Goal: Information Seeking & Learning: Compare options

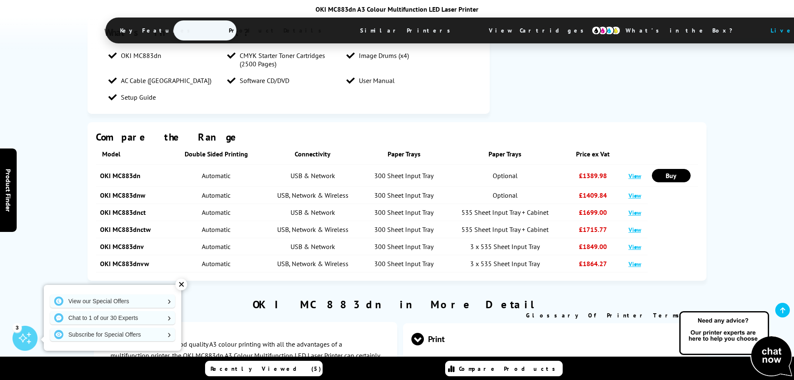
scroll to position [1028, 0]
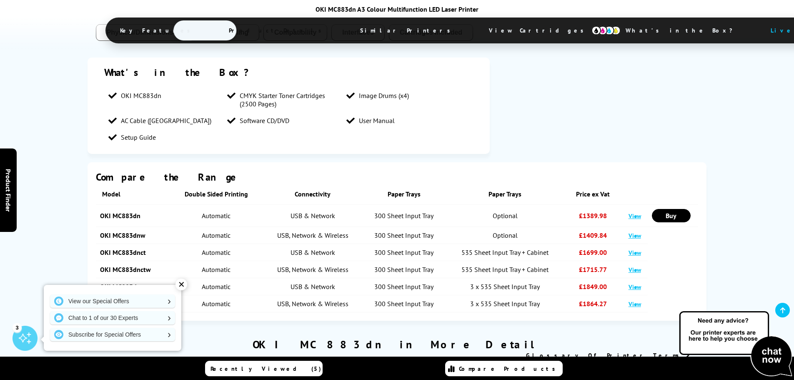
click at [635, 266] on link "View" at bounding box center [635, 270] width 13 height 8
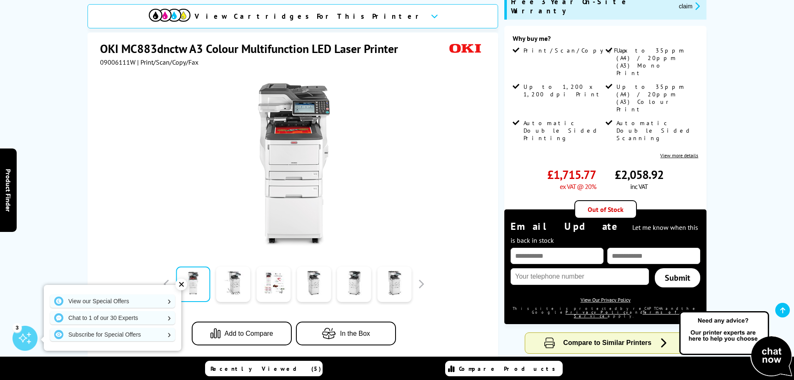
click at [183, 281] on div "✕" at bounding box center [181, 284] width 12 height 12
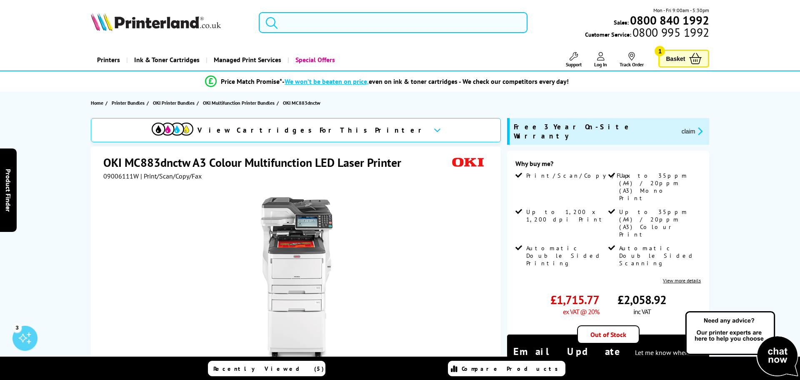
click at [418, 30] on input "search" at bounding box center [393, 22] width 269 height 21
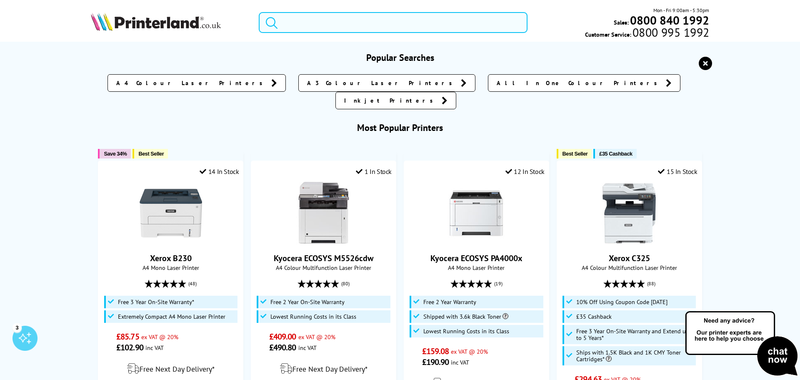
paste input "OKI MC853dnct"
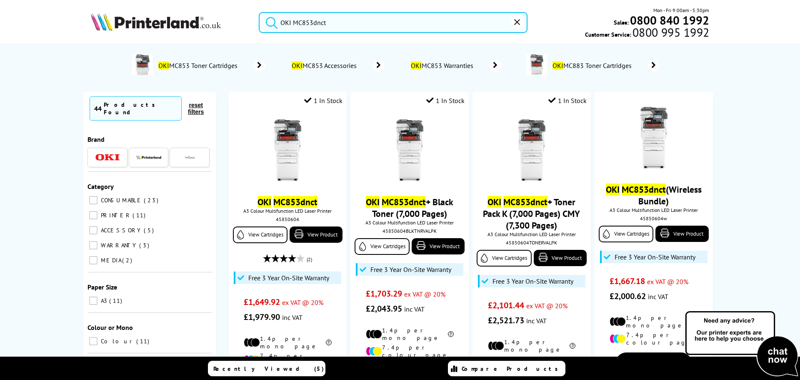
click at [259, 12] on button "submit" at bounding box center [269, 21] width 21 height 18
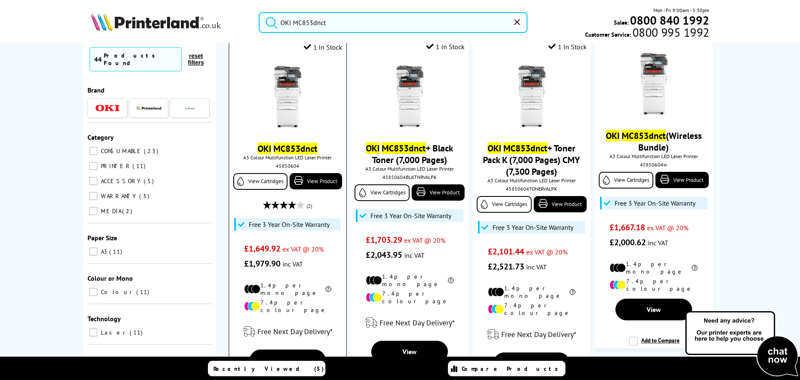
scroll to position [42, 0]
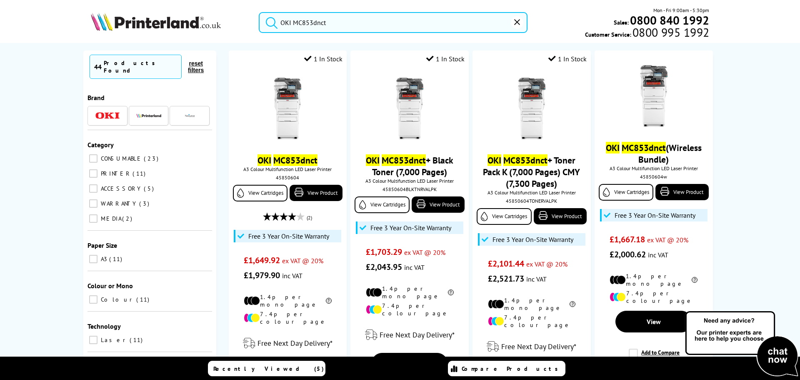
drag, startPoint x: 358, startPoint y: 23, endPoint x: 267, endPoint y: 15, distance: 90.8
click at [267, 15] on form "OKI MC853dnct" at bounding box center [393, 22] width 269 height 21
paste input "ki MC853DNV"
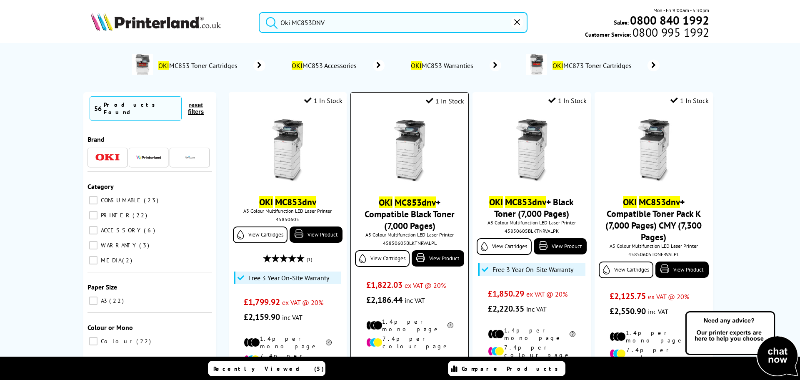
scroll to position [42, 0]
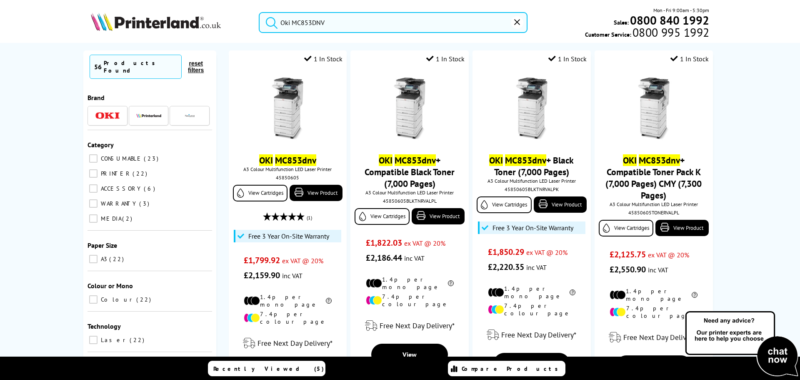
type input "Oki MC853DNV"
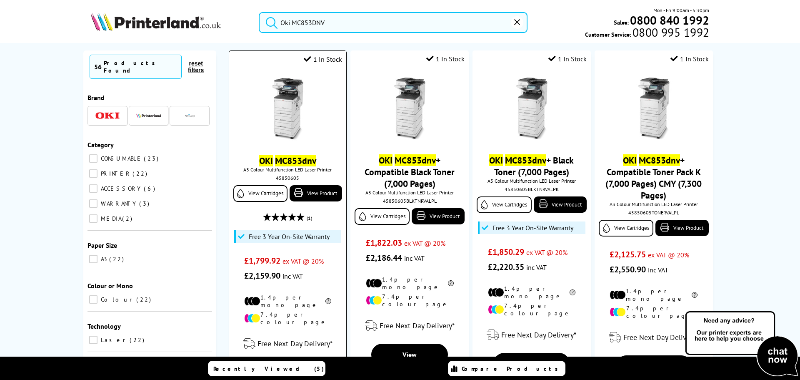
click at [284, 105] on img at bounding box center [287, 109] width 63 height 63
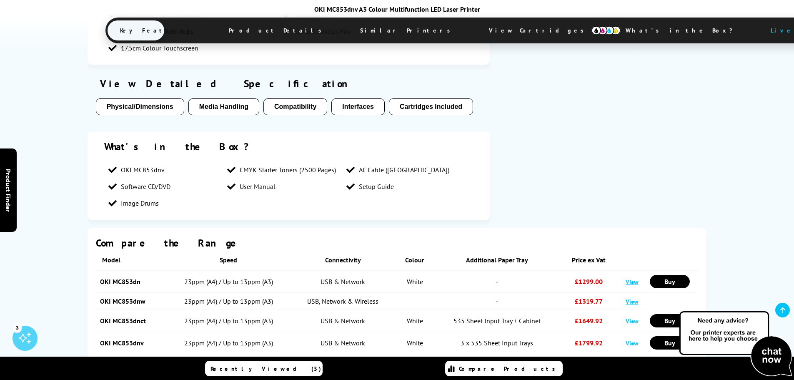
scroll to position [959, 0]
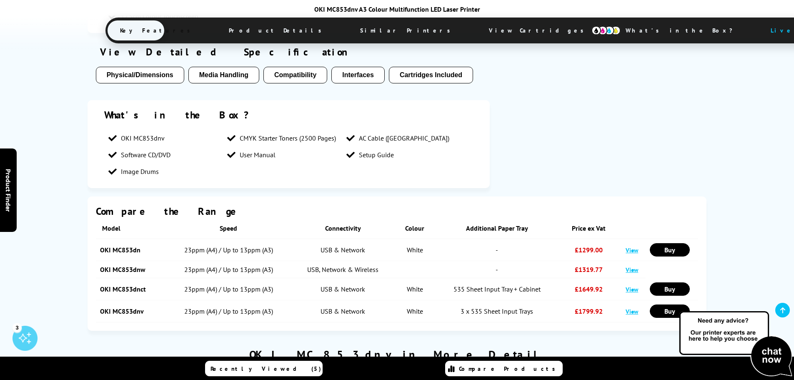
click at [637, 285] on link "View" at bounding box center [632, 289] width 13 height 8
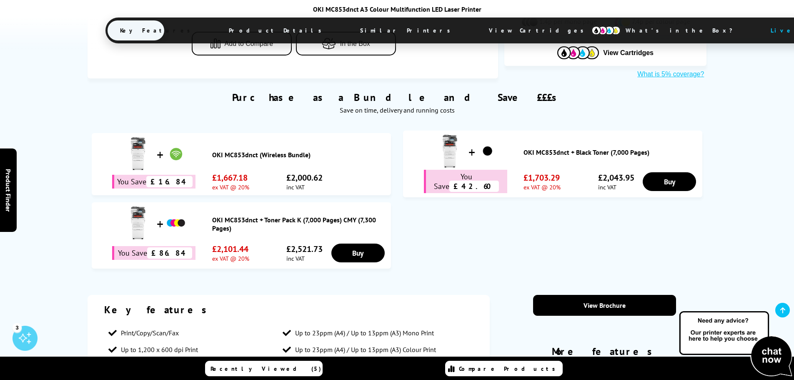
scroll to position [292, 0]
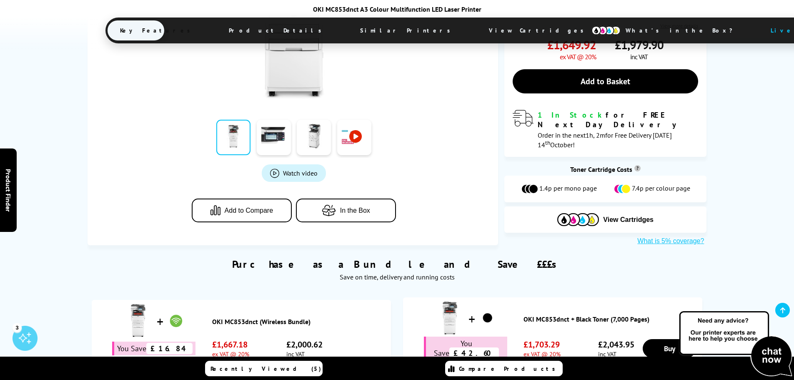
click at [338, 205] on icon "button" at bounding box center [331, 210] width 18 height 11
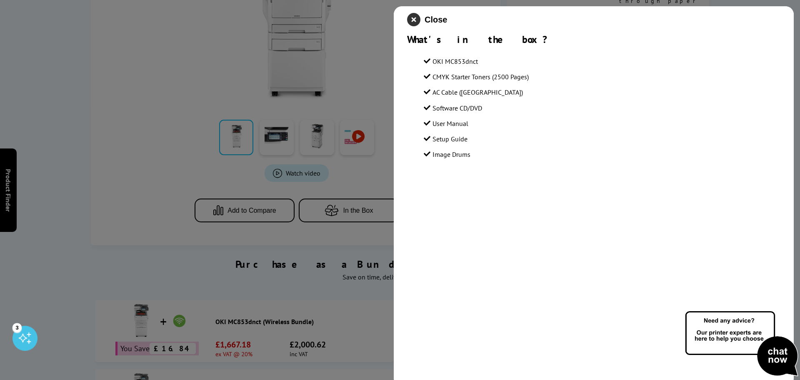
click at [418, 19] on icon "close modal" at bounding box center [413, 19] width 13 height 13
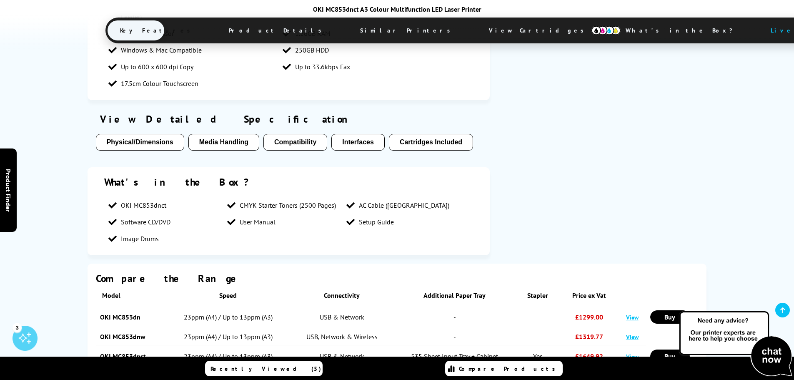
scroll to position [917, 0]
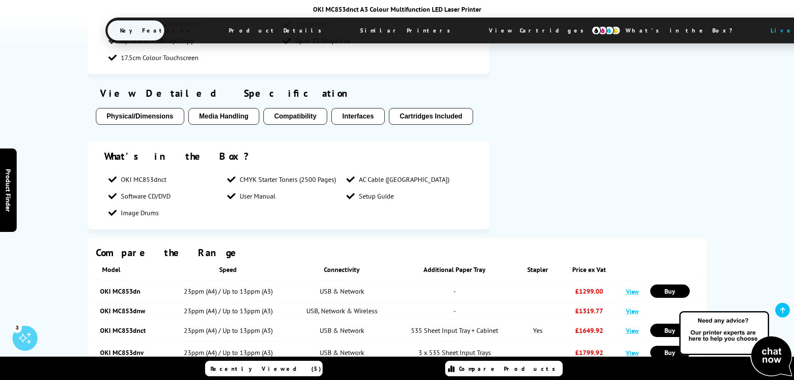
click at [145, 108] on button "Physical/Dimensions" at bounding box center [140, 116] width 88 height 17
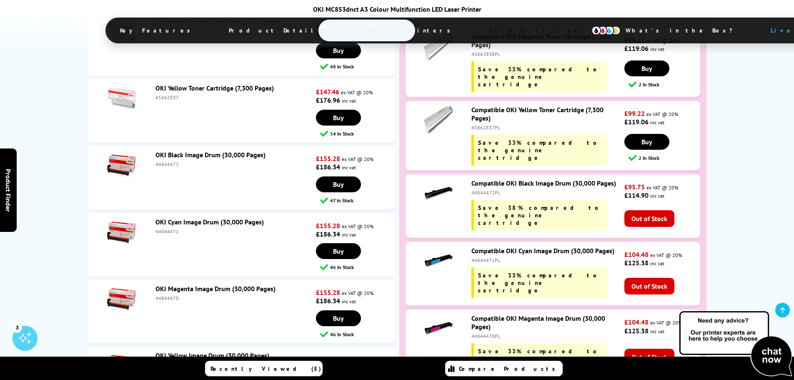
scroll to position [3421, 0]
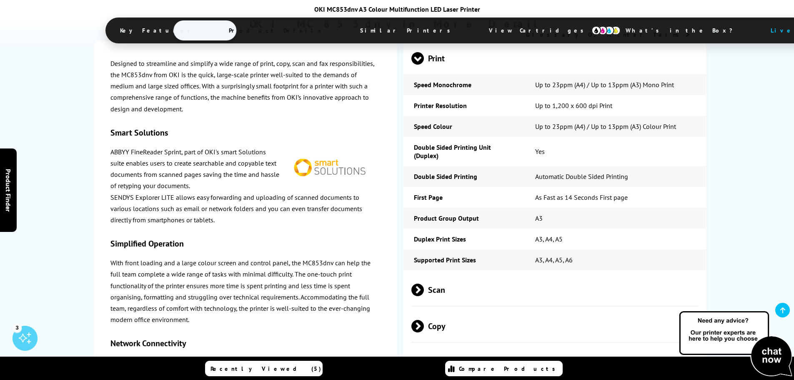
scroll to position [1622, 0]
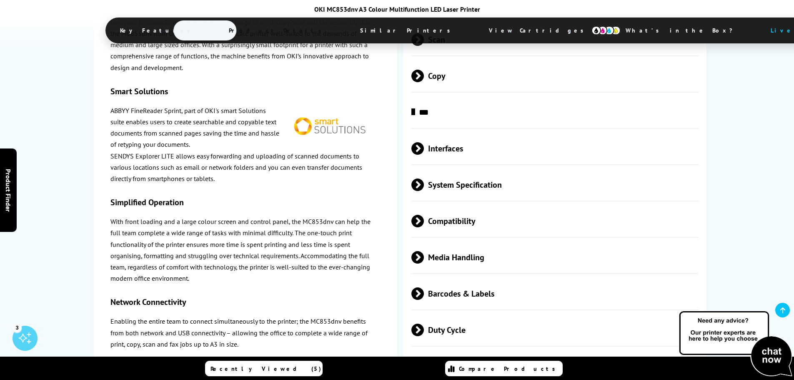
click at [424, 251] on span at bounding box center [424, 257] width 0 height 13
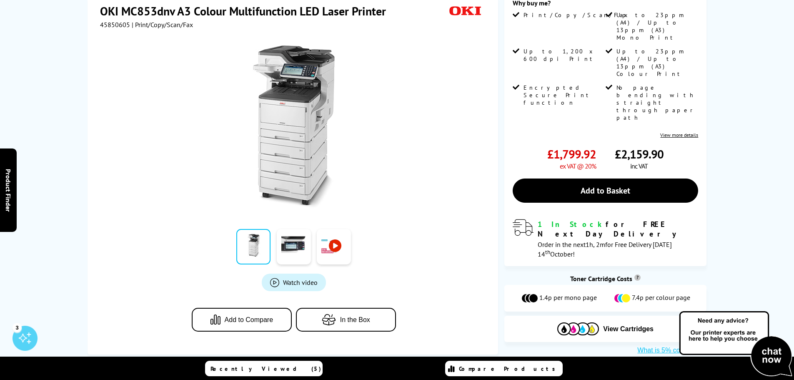
scroll to position [0, 0]
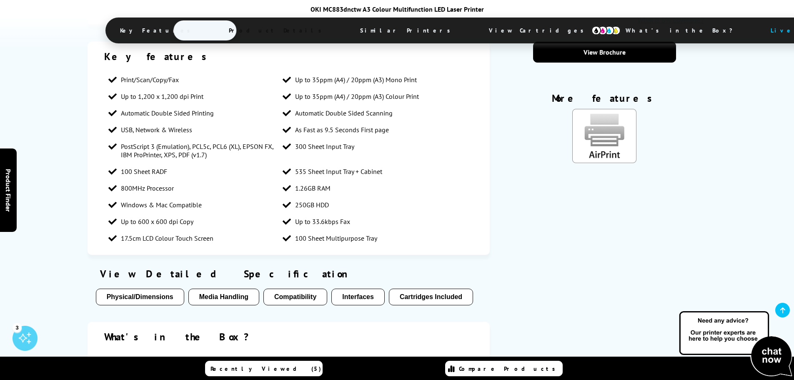
scroll to position [834, 0]
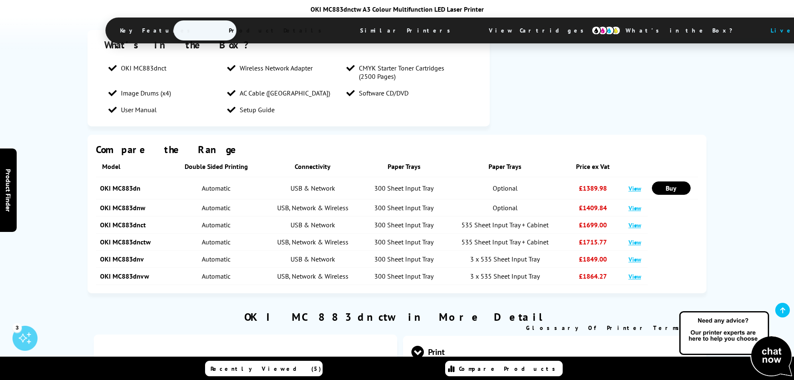
click at [637, 221] on link "View" at bounding box center [635, 225] width 13 height 8
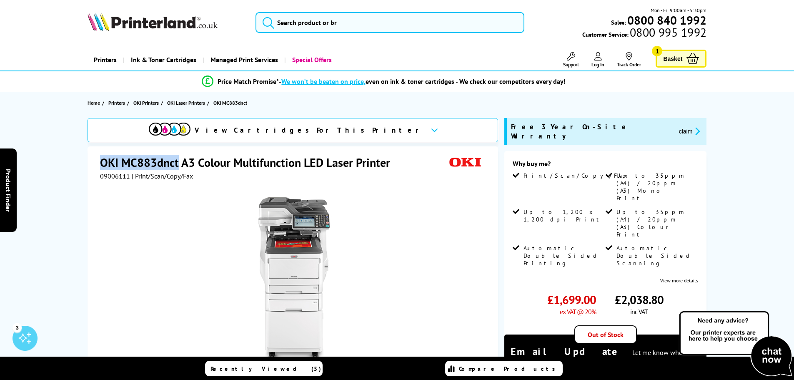
drag, startPoint x: 101, startPoint y: 163, endPoint x: 178, endPoint y: 156, distance: 77.8
click at [178, 156] on h1 "OKI MC883dnct A3 Colour Multifunction LED Laser Printer" at bounding box center [249, 162] width 298 height 15
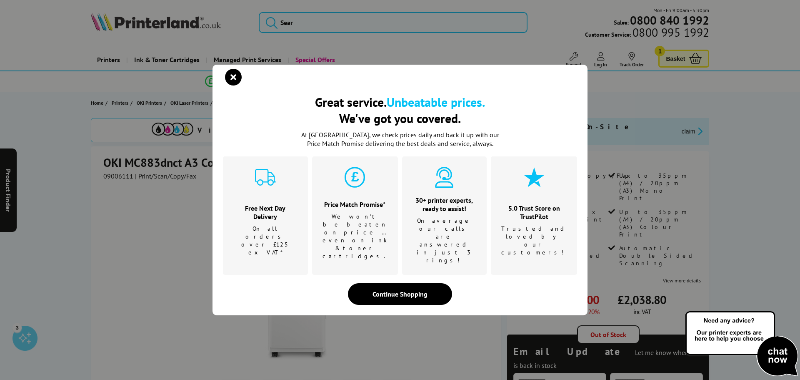
drag, startPoint x: 165, startPoint y: 163, endPoint x: 205, endPoint y: 95, distance: 79.4
click at [234, 85] on icon "close modal" at bounding box center [233, 77] width 17 height 17
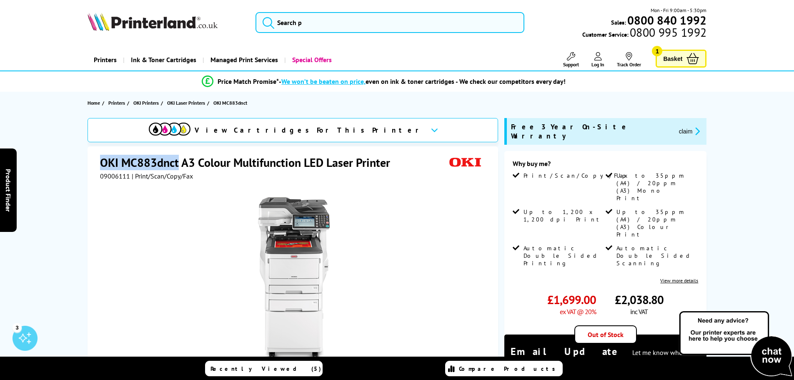
drag, startPoint x: 100, startPoint y: 160, endPoint x: 179, endPoint y: 161, distance: 78.8
click at [179, 161] on div "OKI MC883dnct A3 Colour Multifunction LED Laser Printer 09006111 | Print/Scan/C…" at bounding box center [293, 314] width 411 height 336
copy h1 "OKI MC883dnct"
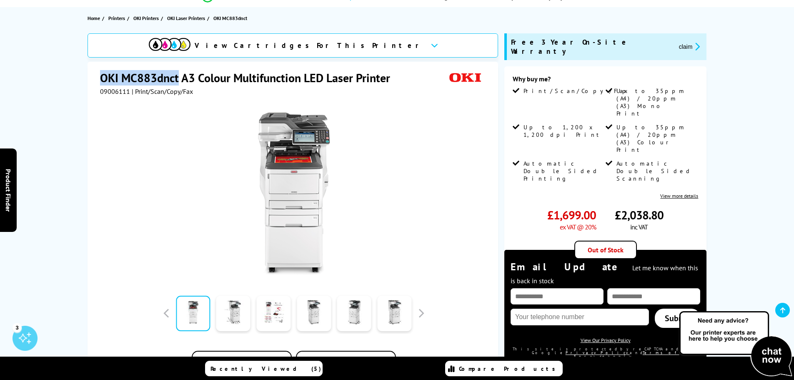
scroll to position [42, 0]
